Goal: Task Accomplishment & Management: Manage account settings

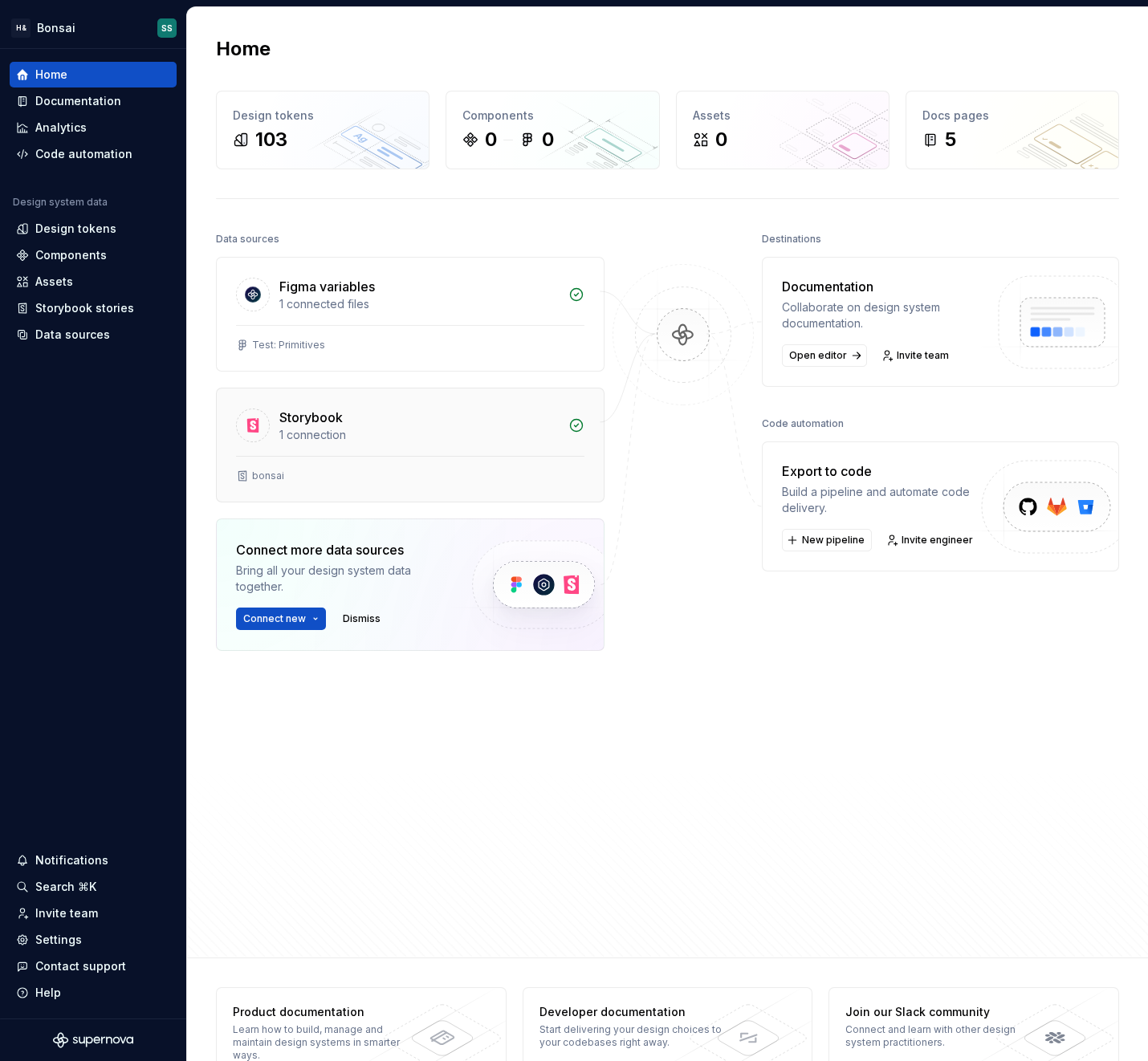
click at [317, 472] on div "bonsai" at bounding box center [410, 476] width 348 height 13
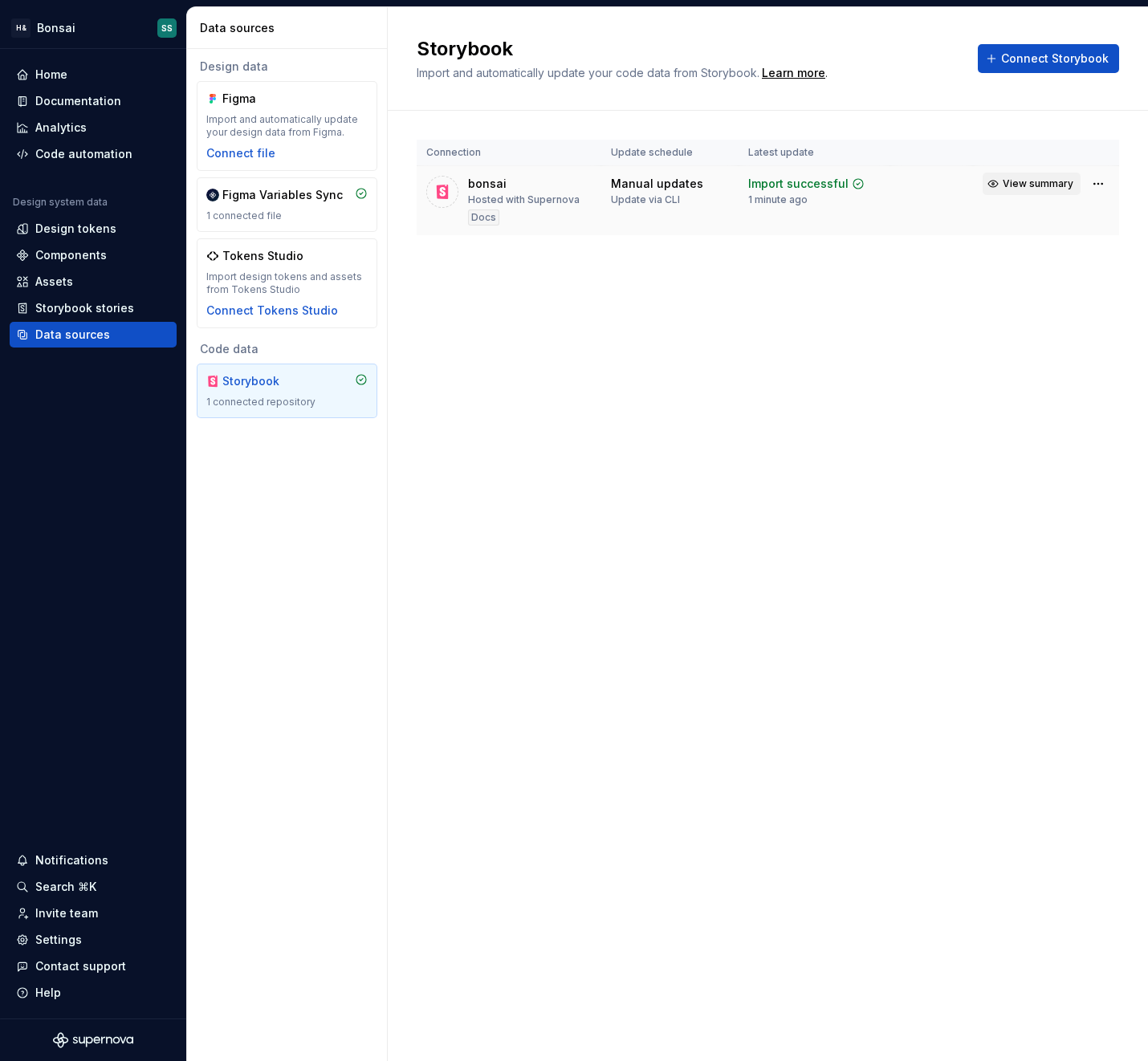
click at [1021, 186] on span "View summary" at bounding box center [1037, 184] width 71 height 13
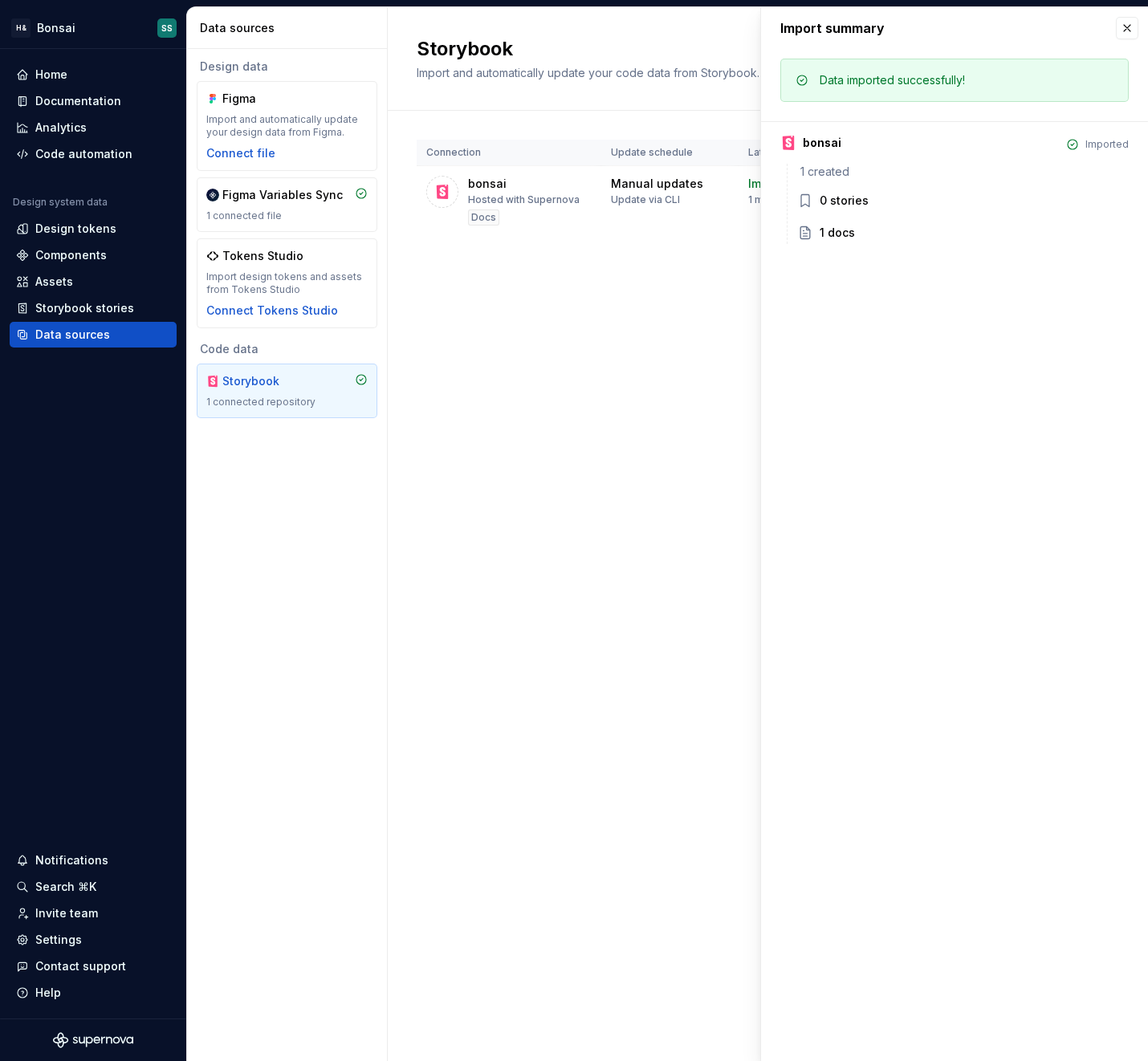
click at [840, 237] on div "1 docs" at bounding box center [837, 232] width 35 height 16
click at [803, 232] on icon at bounding box center [805, 232] width 9 height 12
click at [557, 507] on div "Storybook Import and automatically update your code data from Storybook. Learn …" at bounding box center [767, 534] width 760 height 1054
click at [1122, 21] on button "button" at bounding box center [1127, 28] width 22 height 22
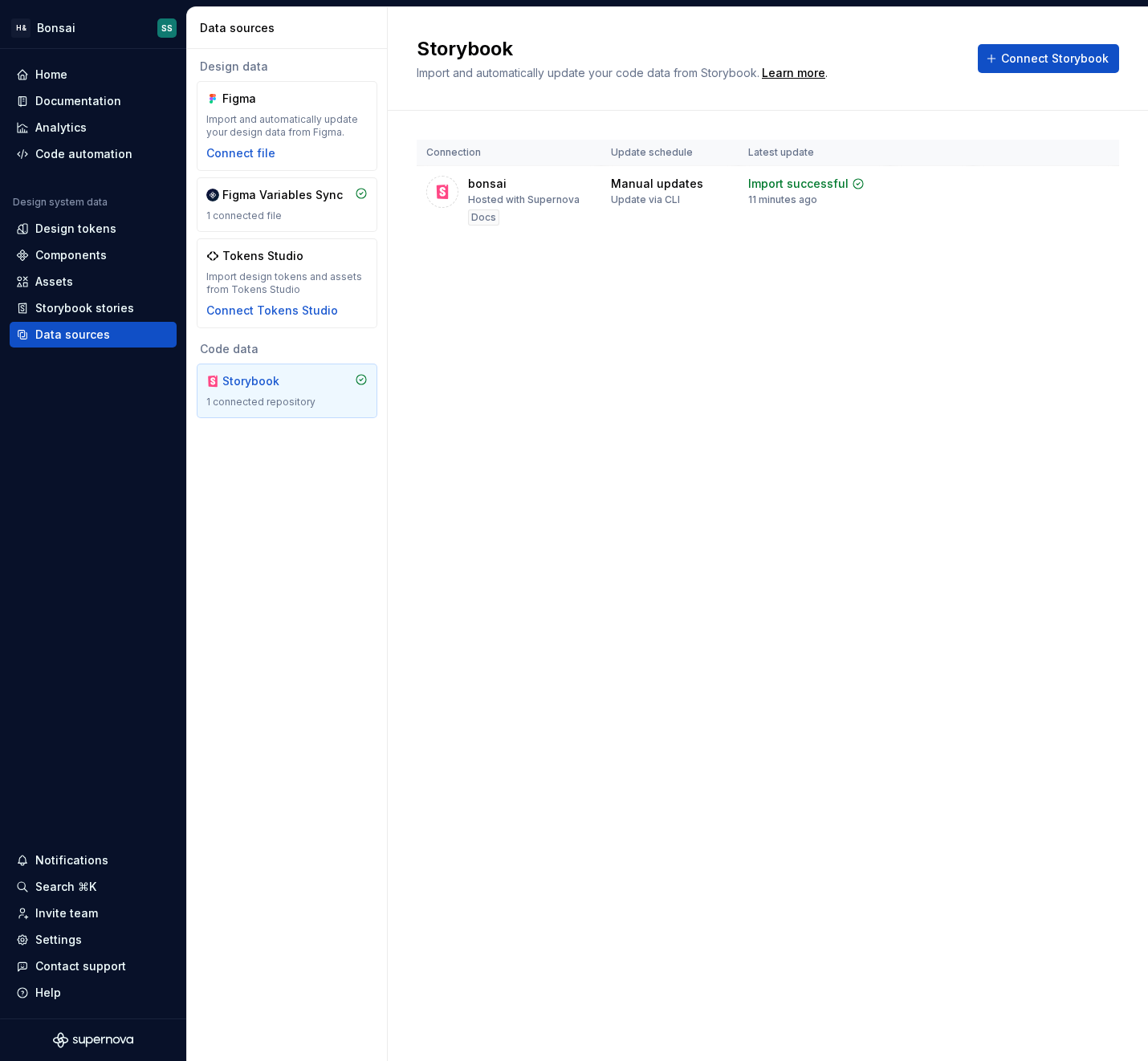
click at [681, 612] on div "Storybook Import and automatically update your code data from Storybook. Learn …" at bounding box center [767, 534] width 760 height 1054
click at [531, 549] on div "Storybook Import and automatically update your code data from Storybook. Learn …" at bounding box center [767, 534] width 760 height 1054
click at [522, 195] on div "Hosted with Supernova" at bounding box center [523, 200] width 111 height 13
click at [1099, 182] on html "H& Bonsai SS Home Documentation Analytics Code automation Design system data De…" at bounding box center [574, 530] width 1148 height 1061
click at [1063, 215] on div "View import summary" at bounding box center [1041, 214] width 120 height 16
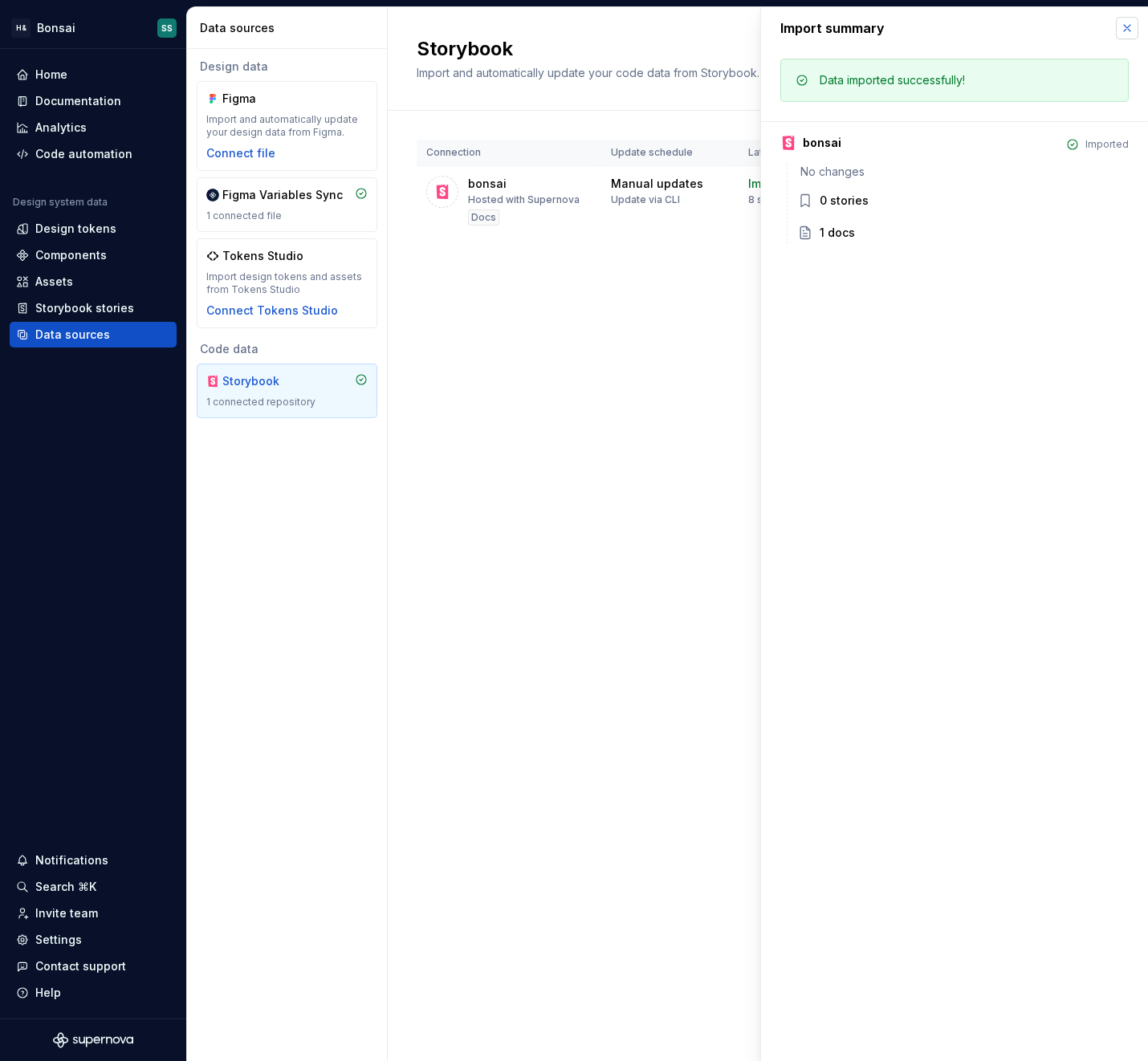
click at [1131, 34] on button "button" at bounding box center [1127, 28] width 22 height 22
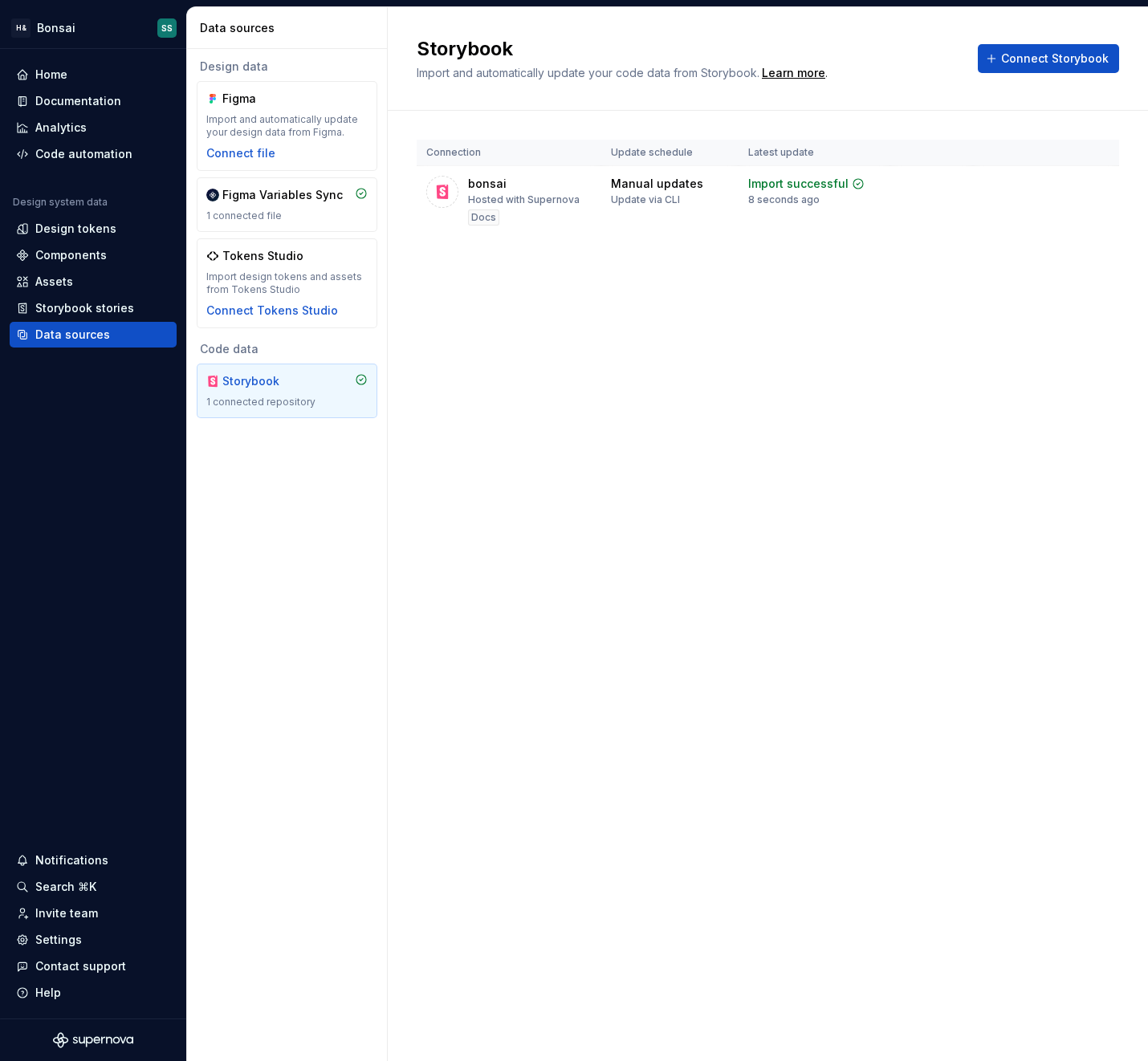
click at [588, 654] on div "Storybook Import and automatically update your code data from Storybook. Learn …" at bounding box center [767, 534] width 760 height 1054
click at [240, 627] on div "Design data Figma Import and automatically update your design data from Figma. …" at bounding box center [287, 555] width 200 height 1012
click at [507, 625] on div "Storybook Import and automatically update your code data from Storybook. Learn …" at bounding box center [767, 534] width 760 height 1054
click at [1046, 182] on span "View summary" at bounding box center [1037, 184] width 71 height 13
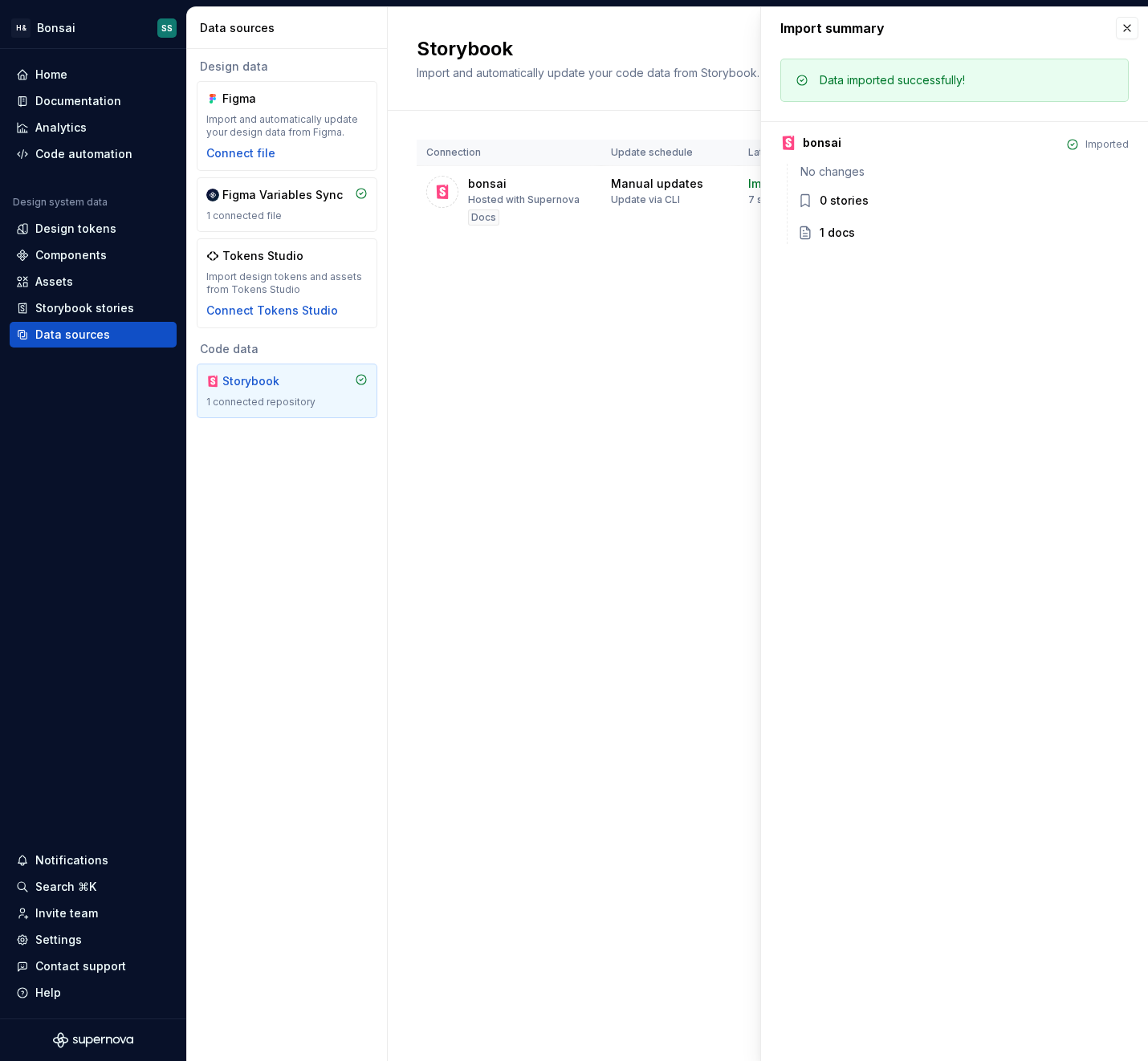
click at [621, 485] on div "Storybook Import and automatically update your code data from Storybook. Learn …" at bounding box center [767, 534] width 760 height 1054
click at [1127, 28] on button "button" at bounding box center [1127, 28] width 22 height 22
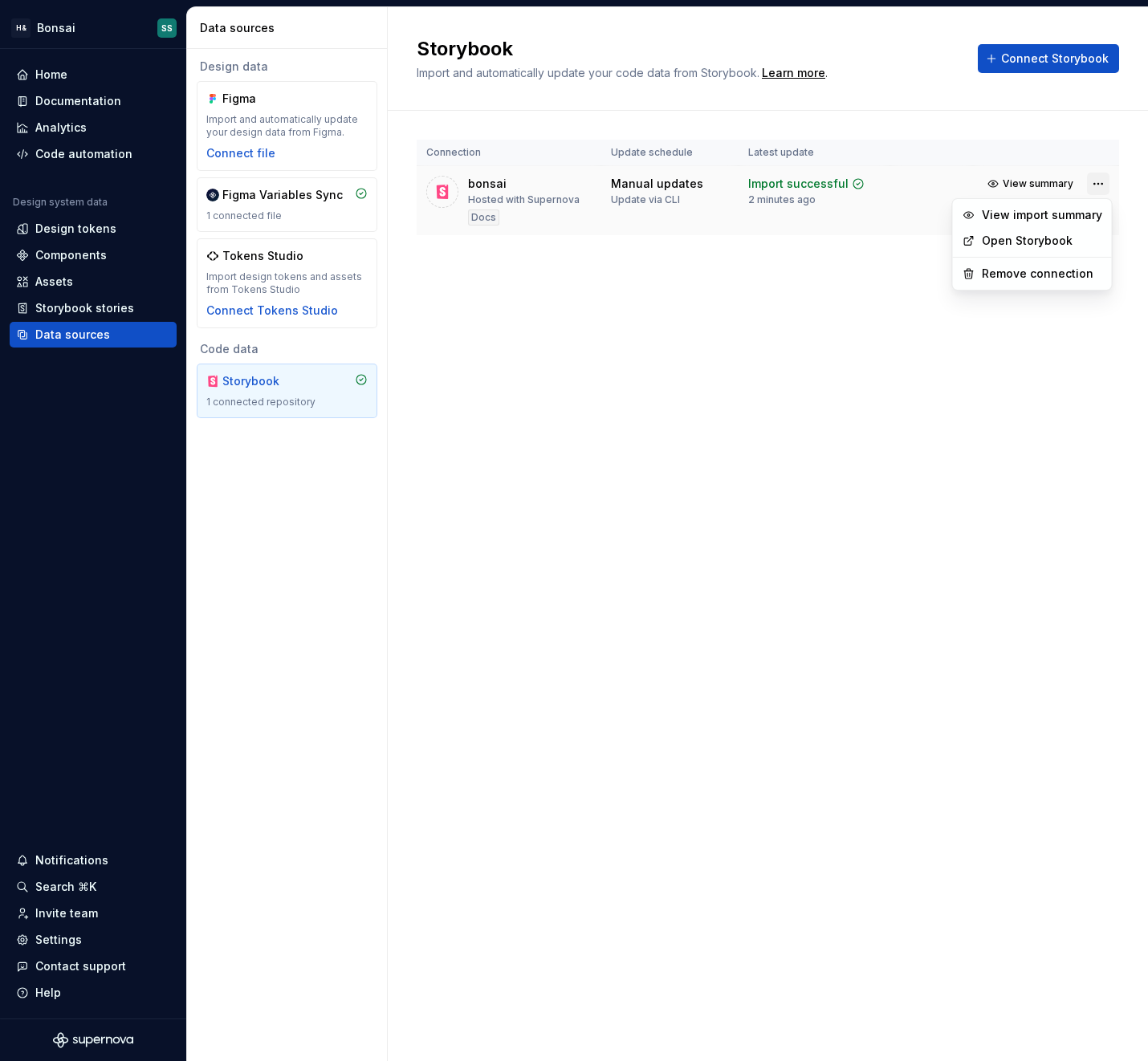
click at [1096, 186] on html "H& Bonsai SS Home Documentation Analytics Code automation Design system data De…" at bounding box center [574, 530] width 1148 height 1061
click at [1030, 277] on div "Remove connection" at bounding box center [1041, 273] width 120 height 16
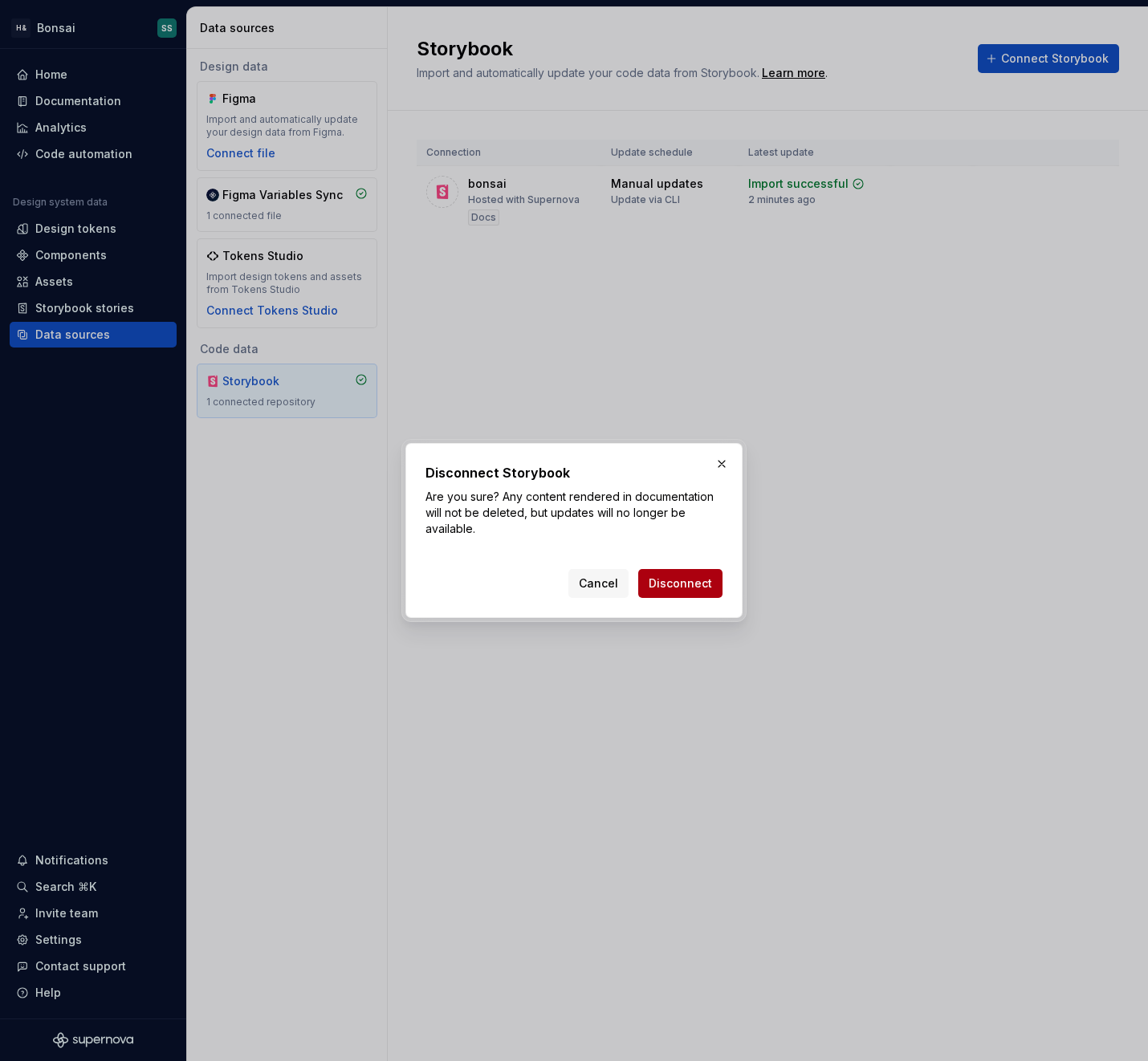
click at [681, 582] on span "Disconnect" at bounding box center [680, 583] width 63 height 16
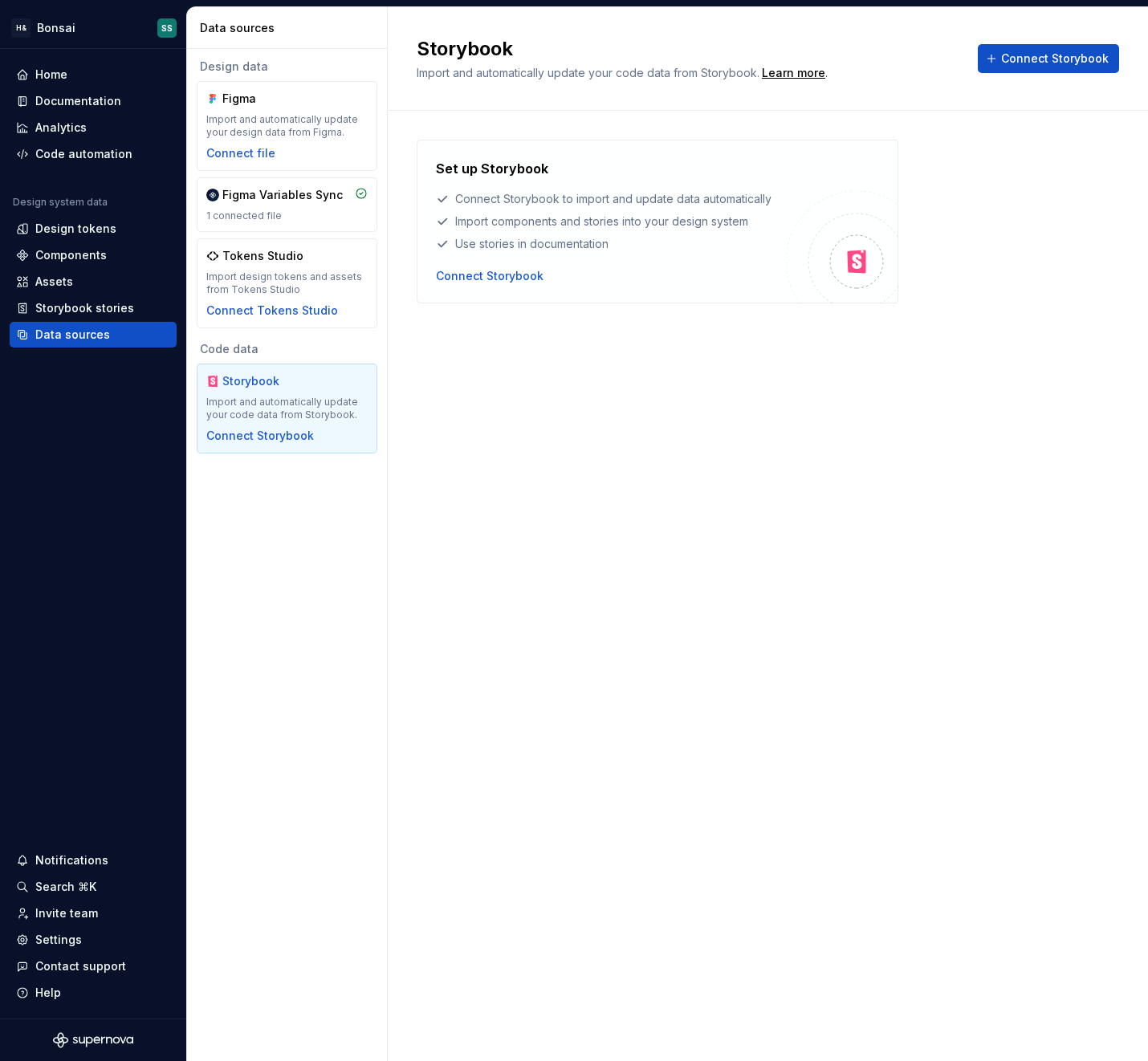
click at [606, 418] on div "Storybook Import and automatically update your code data from Storybook. Learn …" at bounding box center [767, 534] width 760 height 1054
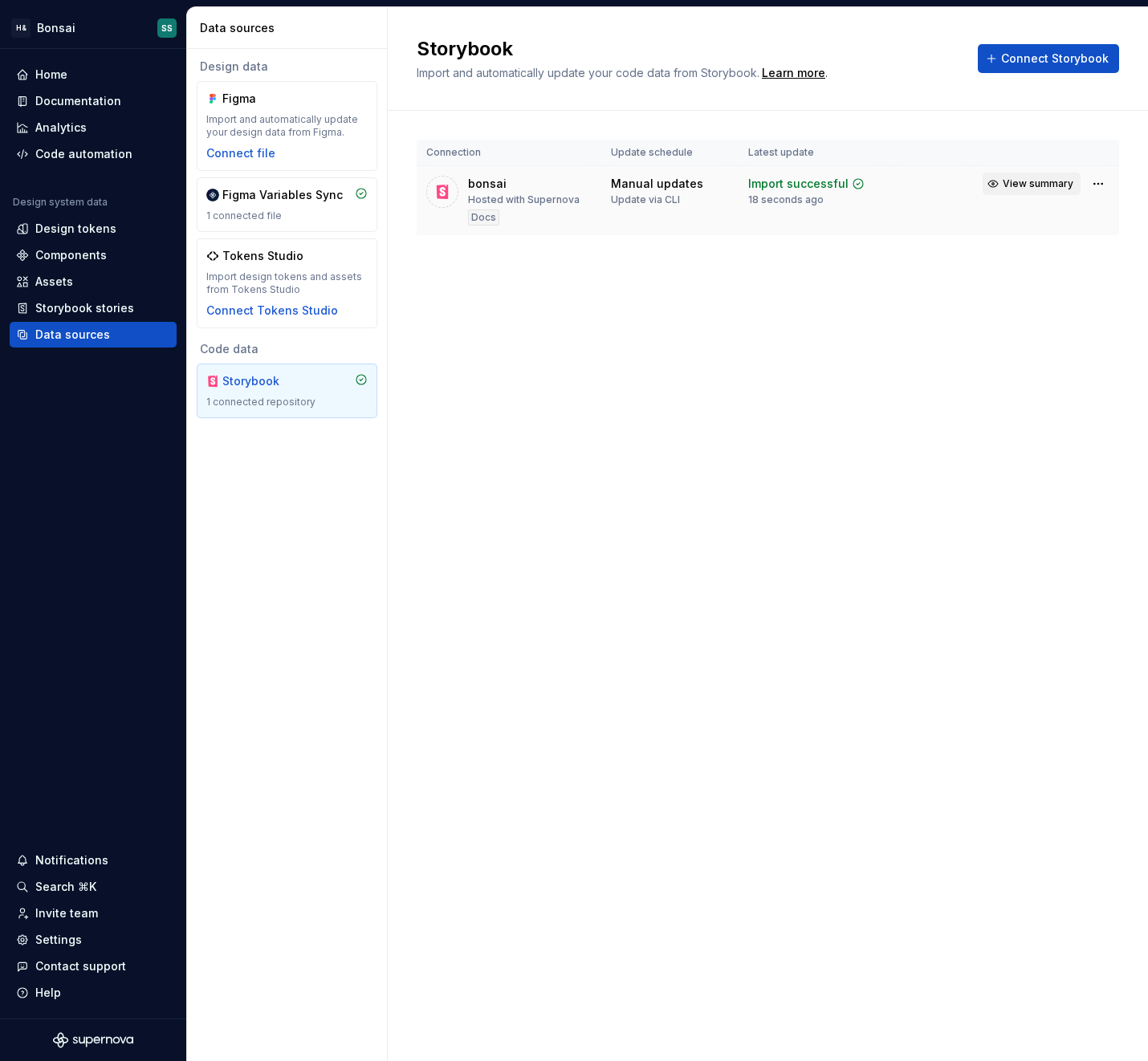
click at [1015, 189] on span "View summary" at bounding box center [1037, 184] width 71 height 13
